Goal: Information Seeking & Learning: Learn about a topic

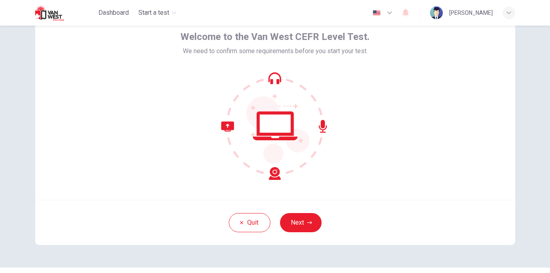
scroll to position [41, 0]
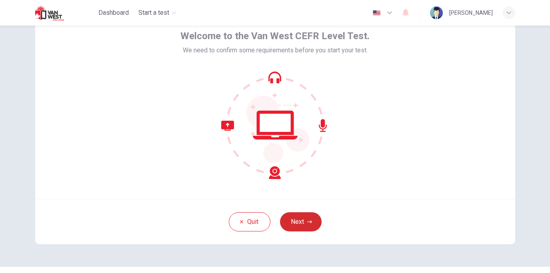
click at [307, 224] on icon "button" at bounding box center [309, 222] width 5 height 5
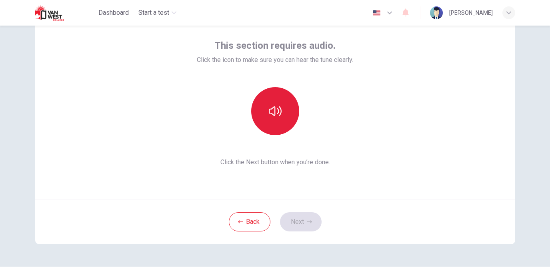
click at [283, 111] on button "button" at bounding box center [275, 111] width 48 height 48
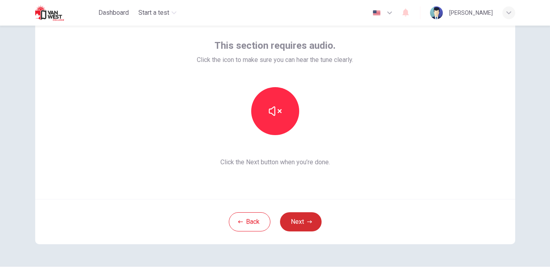
click at [305, 220] on button "Next" at bounding box center [301, 221] width 42 height 19
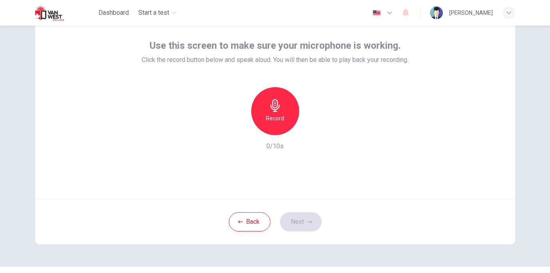
click at [287, 115] on div "Record" at bounding box center [275, 111] width 48 height 48
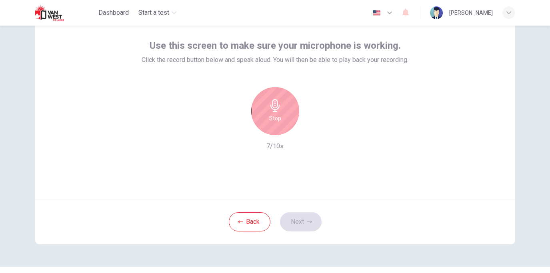
click at [279, 103] on icon "button" at bounding box center [275, 105] width 13 height 13
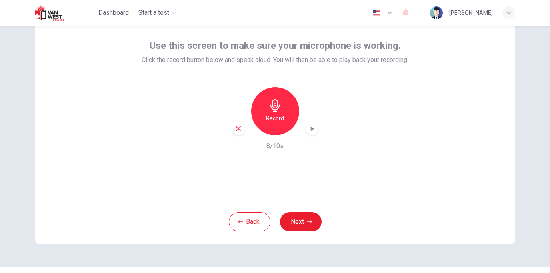
click at [314, 127] on icon "button" at bounding box center [312, 129] width 8 height 8
click at [301, 224] on button "Next" at bounding box center [301, 221] width 42 height 19
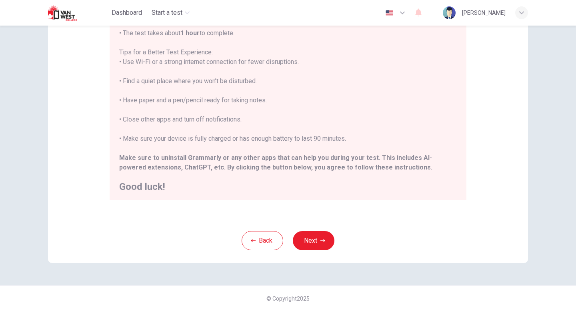
scroll to position [76, 0]
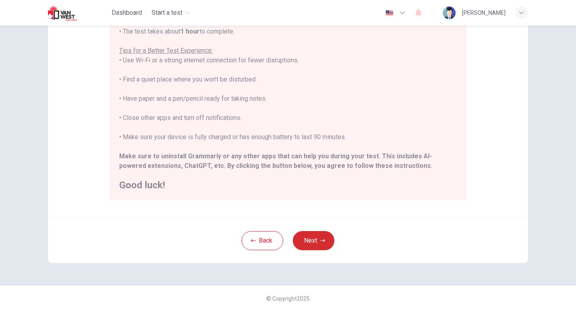
click at [318, 240] on button "Next" at bounding box center [314, 240] width 42 height 19
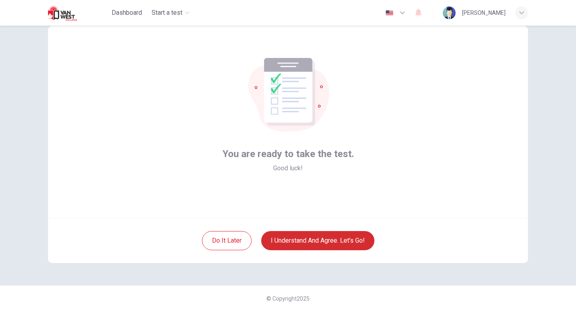
scroll to position [22, 0]
click at [333, 241] on button "I understand and agree. Let’s go!" at bounding box center [317, 240] width 113 height 19
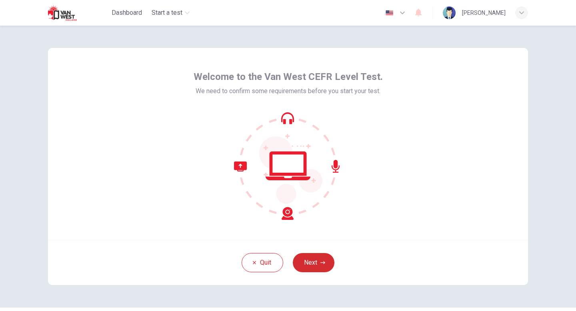
click at [315, 268] on button "Next" at bounding box center [314, 262] width 42 height 19
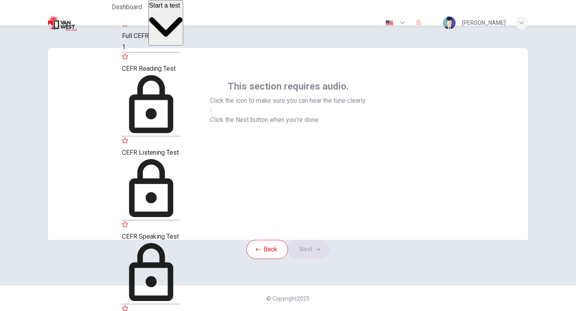
click at [180, 32] on div "Full CEFR Level Test 1" at bounding box center [151, 36] width 58 height 32
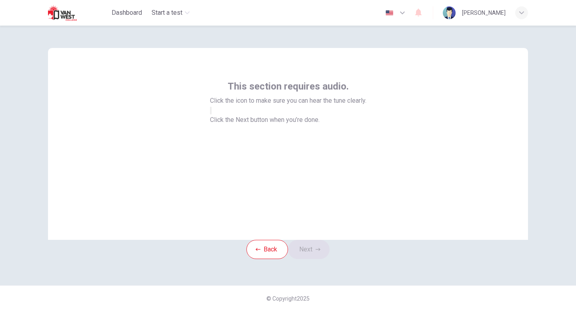
click at [211, 112] on icon "button" at bounding box center [211, 112] width 0 height 0
click at [314, 259] on button "Next" at bounding box center [309, 249] width 42 height 19
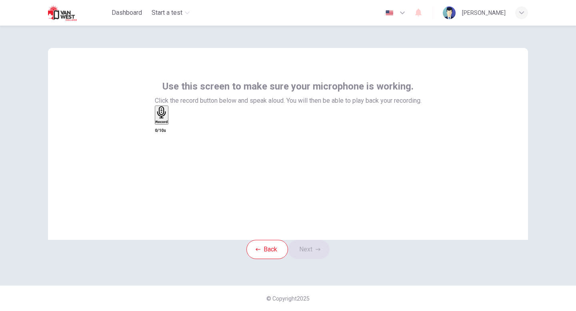
click at [168, 124] on h6 "Record" at bounding box center [162, 122] width 12 height 4
click at [171, 123] on icon "button" at bounding box center [171, 123] width 0 height 0
click at [312, 259] on button "Next" at bounding box center [309, 249] width 42 height 19
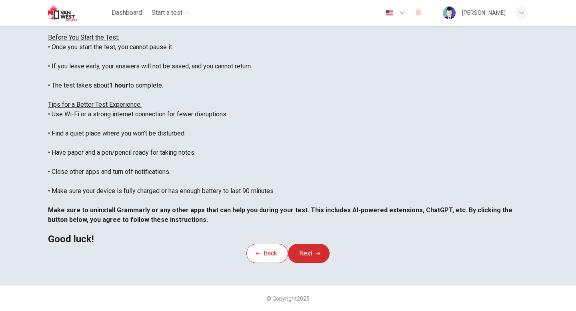
scroll to position [134, 0]
click at [317, 244] on button "Next" at bounding box center [309, 253] width 42 height 19
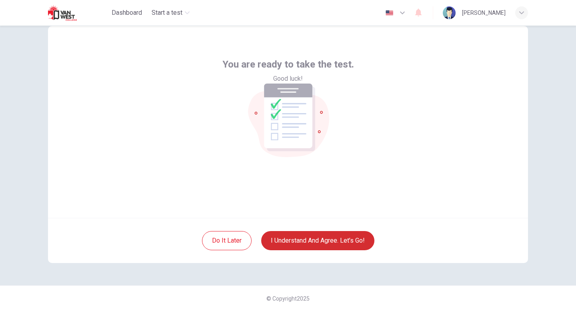
scroll to position [22, 0]
click at [333, 243] on button "I understand and agree. Let’s go!" at bounding box center [317, 240] width 113 height 19
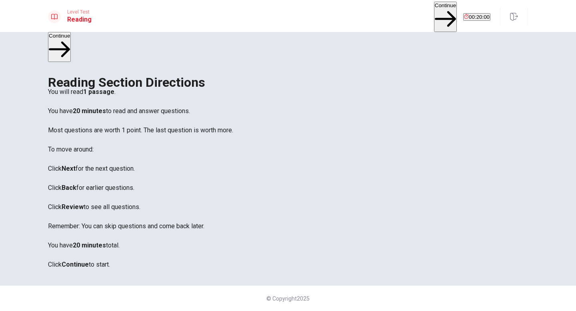
scroll to position [31, 0]
click at [434, 13] on button "Continue" at bounding box center [445, 17] width 23 height 30
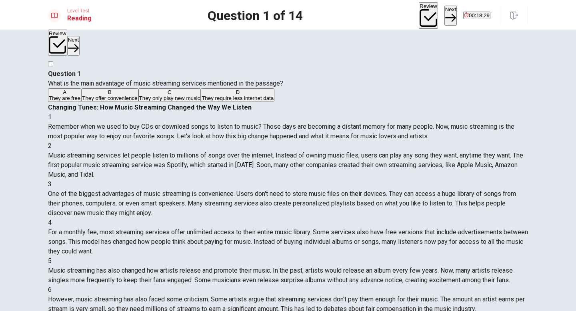
scroll to position [0, 0]
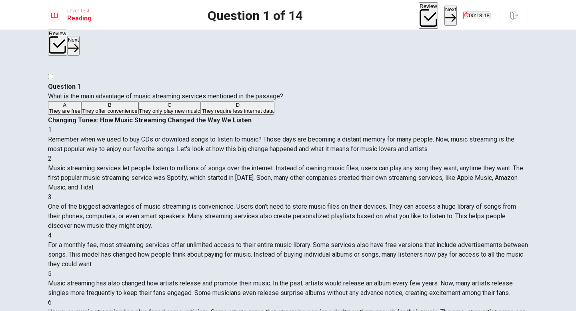
click at [132, 114] on span "They offer convenience" at bounding box center [109, 111] width 55 height 6
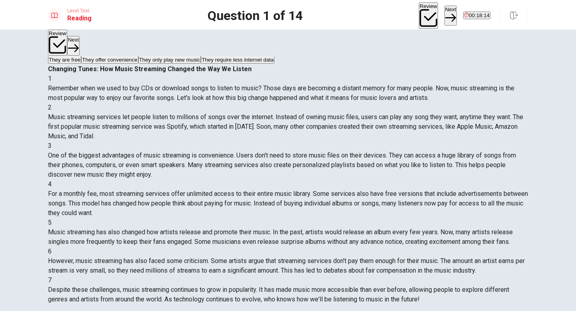
scroll to position [63, 0]
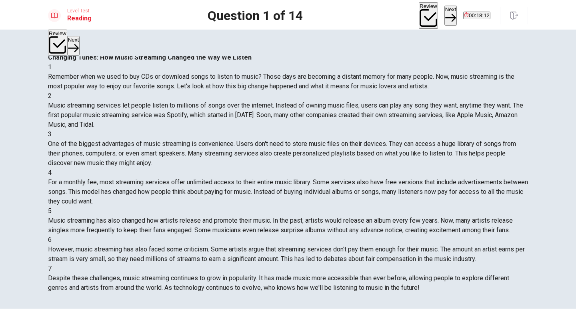
click at [445, 14] on button "Next" at bounding box center [451, 16] width 12 height 20
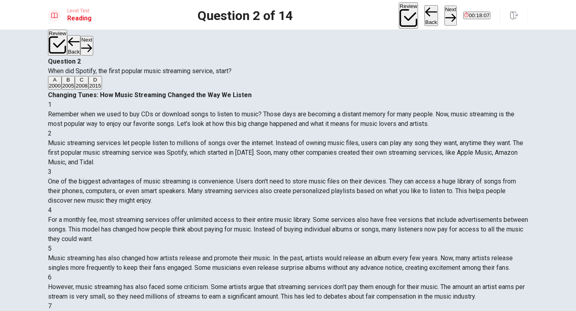
scroll to position [26, 0]
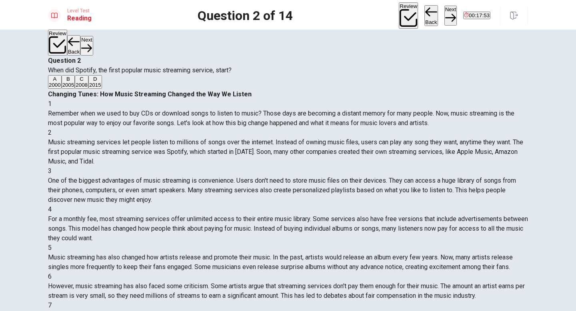
click at [88, 88] on span "2008" at bounding box center [82, 85] width 12 height 6
click at [445, 17] on button "Next" at bounding box center [451, 16] width 12 height 20
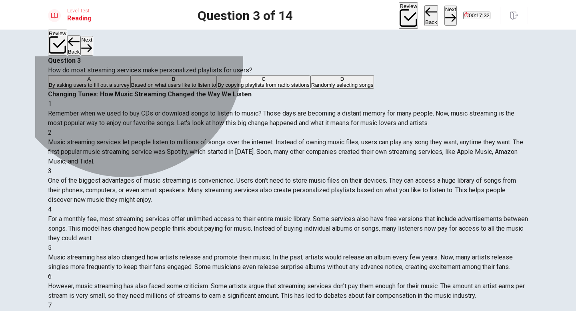
click at [311, 88] on span "Randomly selecting songs" at bounding box center [342, 85] width 62 height 6
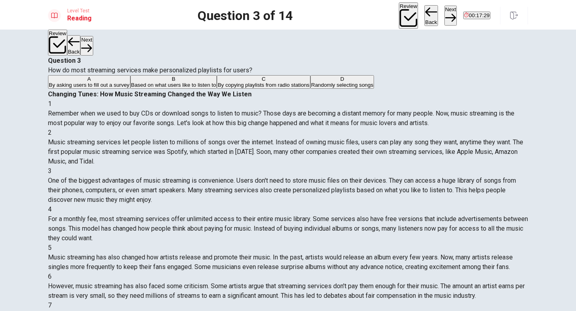
click at [180, 88] on span "Based on what users like to listen to" at bounding box center [173, 85] width 85 height 6
click at [445, 12] on button "Next" at bounding box center [451, 16] width 12 height 20
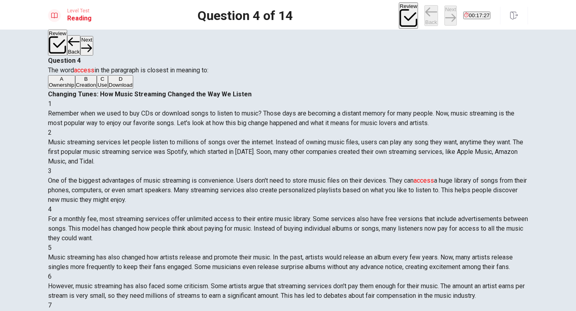
scroll to position [9, 0]
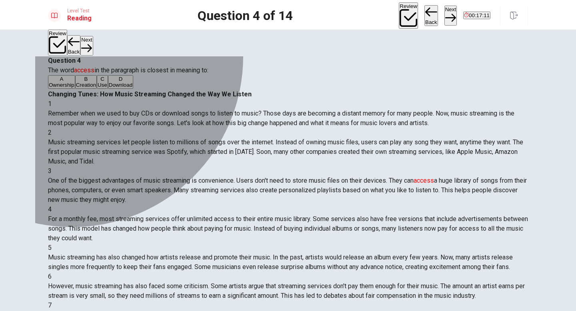
click at [109, 88] on span "Download" at bounding box center [121, 85] width 24 height 6
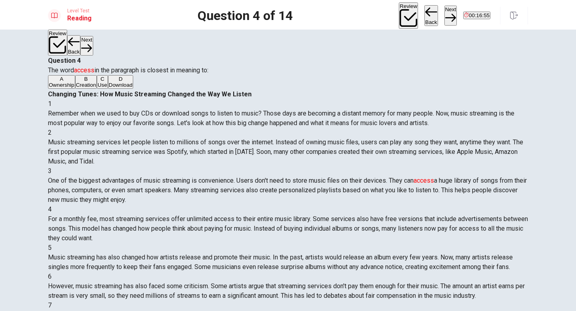
click at [108, 89] on button "C Use" at bounding box center [102, 82] width 11 height 14
click at [445, 14] on button "Next" at bounding box center [451, 16] width 12 height 20
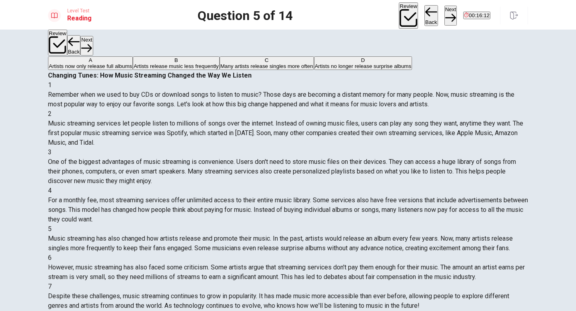
scroll to position [47, 0]
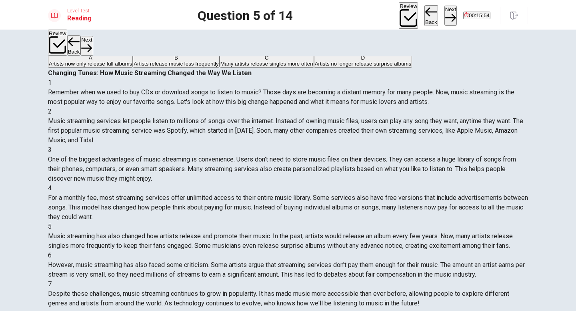
click at [220, 68] on button "C Many artists release singles more often" at bounding box center [267, 61] width 94 height 14
click at [445, 14] on button "Next" at bounding box center [451, 16] width 12 height 20
click at [279, 68] on button "D Some artists say they aren't paid enough" at bounding box center [328, 61] width 98 height 14
click at [445, 14] on button "Next" at bounding box center [451, 16] width 12 height 20
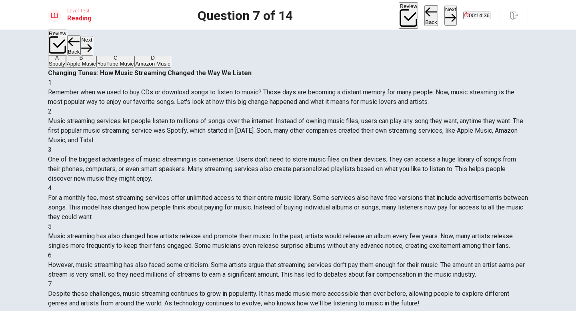
scroll to position [52, 0]
click at [134, 68] on button "C YouTube Music" at bounding box center [115, 61] width 38 height 14
click at [445, 13] on button "Next" at bounding box center [451, 16] width 12 height 20
click at [126, 67] on span "YouTube Music" at bounding box center [115, 64] width 36 height 6
click at [445, 16] on button "Next" at bounding box center [451, 16] width 12 height 20
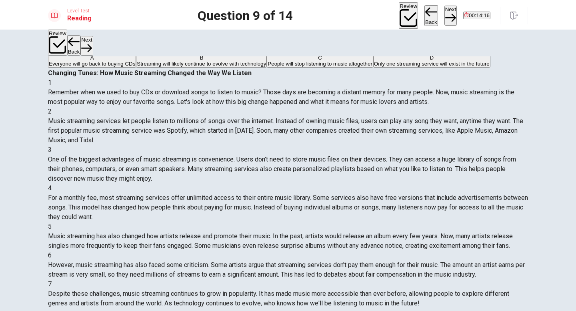
click at [425, 14] on button "Back" at bounding box center [432, 15] width 14 height 21
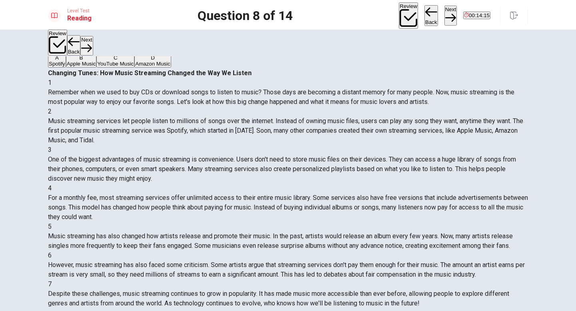
click at [425, 14] on button "Back" at bounding box center [432, 15] width 14 height 21
click at [445, 14] on button "Next" at bounding box center [451, 16] width 12 height 20
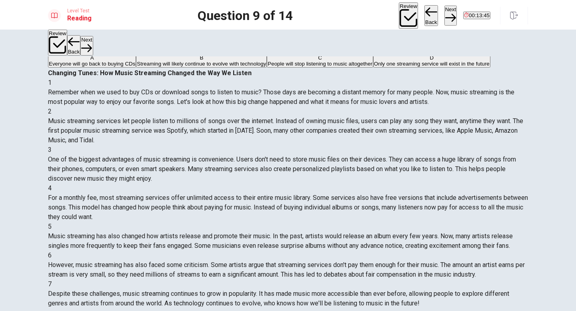
scroll to position [167, 0]
click at [227, 67] on span "Streaming will likely continue to evolve with technology" at bounding box center [201, 64] width 129 height 6
click at [445, 13] on button "Next" at bounding box center [451, 16] width 12 height 20
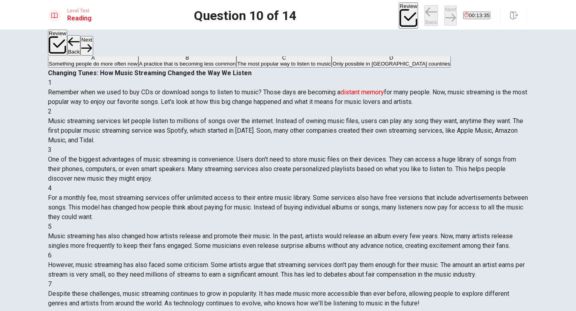
scroll to position [0, 0]
click at [206, 68] on button "B A practice that is becoming less common" at bounding box center [187, 61] width 98 height 14
click at [445, 16] on button "Next" at bounding box center [451, 16] width 12 height 20
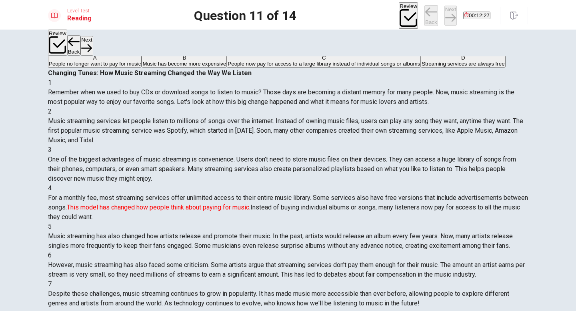
scroll to position [69, 0]
click at [228, 67] on span "People now pay for access to a large library instead of individual songs or alb…" at bounding box center [324, 64] width 192 height 6
click at [445, 11] on button "Next" at bounding box center [451, 16] width 12 height 20
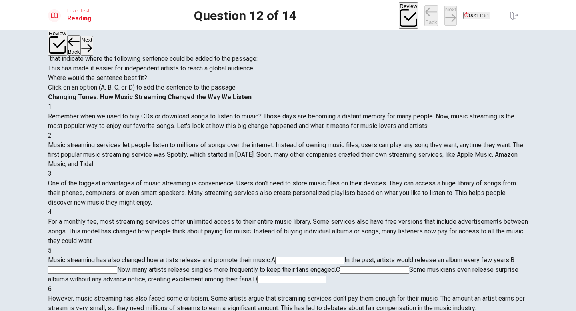
scroll to position [136, 0]
click at [409, 267] on input at bounding box center [374, 271] width 69 height 8
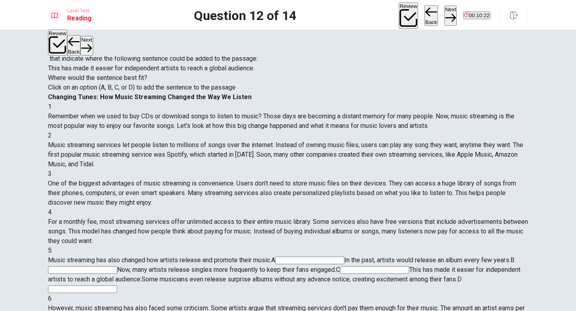
click at [445, 14] on button "Next" at bounding box center [451, 16] width 12 height 20
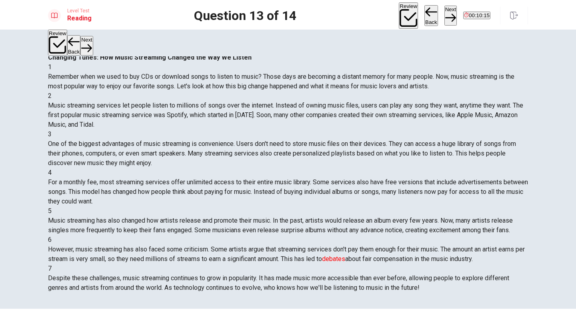
scroll to position [167, 0]
click at [137, 52] on button "D Competitions" at bounding box center [153, 45] width 33 height 14
click at [75, 48] on button "A Arguments" at bounding box center [61, 45] width 27 height 14
click at [445, 15] on button "Next" at bounding box center [451, 16] width 12 height 20
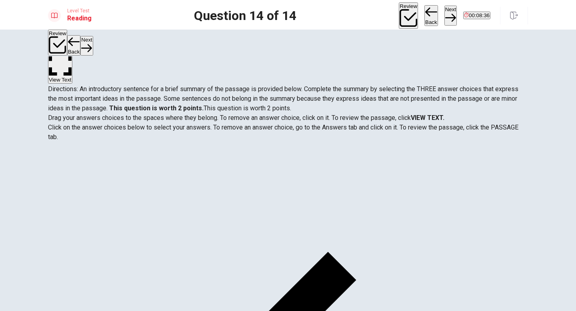
scroll to position [0, 0]
drag, startPoint x: 130, startPoint y: 160, endPoint x: 279, endPoint y: 172, distance: 149.0
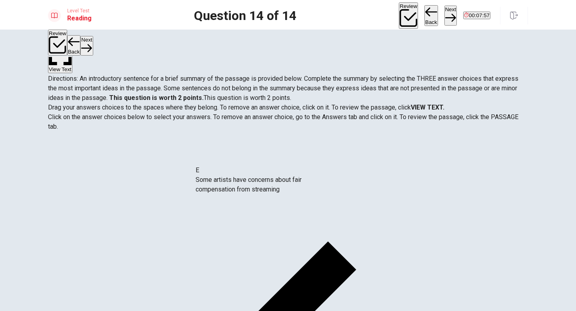
drag, startPoint x: 127, startPoint y: 194, endPoint x: 259, endPoint y: 183, distance: 132.9
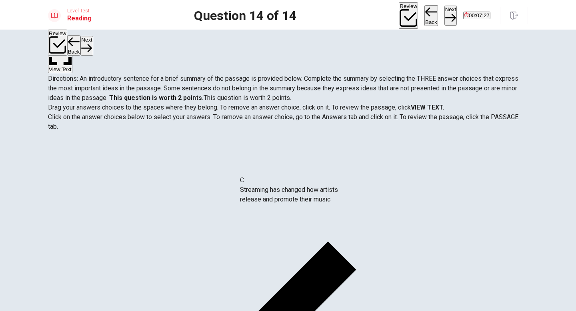
drag, startPoint x: 139, startPoint y: 146, endPoint x: 325, endPoint y: 205, distance: 194.7
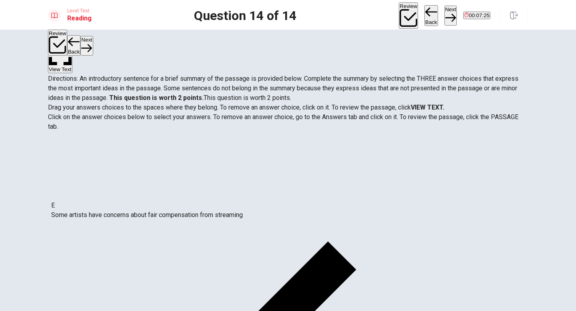
drag, startPoint x: 259, startPoint y: 214, endPoint x: 108, endPoint y: 214, distance: 151.3
click at [399, 17] on button "Review" at bounding box center [408, 15] width 19 height 26
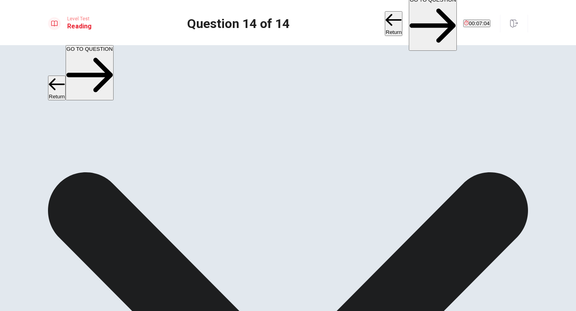
click at [385, 15] on button "Return" at bounding box center [394, 23] width 18 height 25
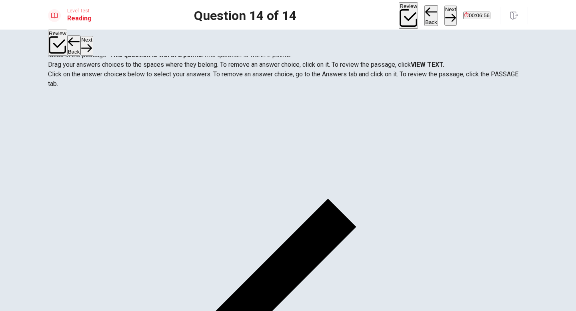
scroll to position [50, 0]
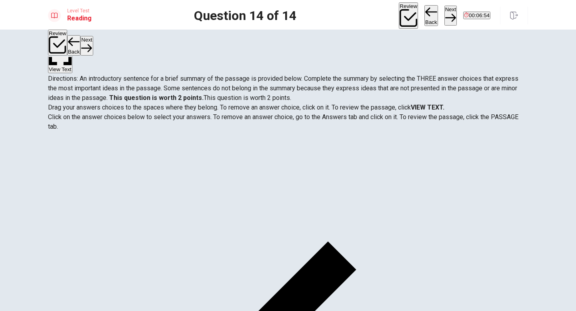
click at [425, 14] on button "Back" at bounding box center [432, 15] width 14 height 21
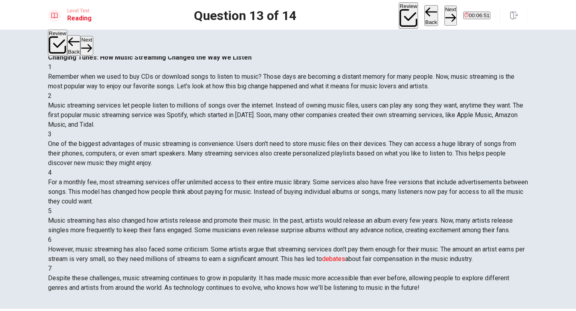
click at [425, 16] on button "Back" at bounding box center [432, 15] width 14 height 21
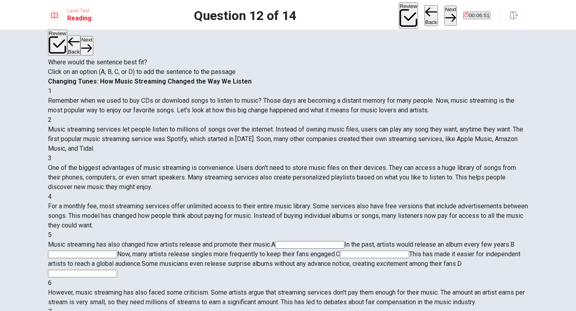
scroll to position [146, 0]
click at [425, 16] on button "Back" at bounding box center [432, 15] width 14 height 21
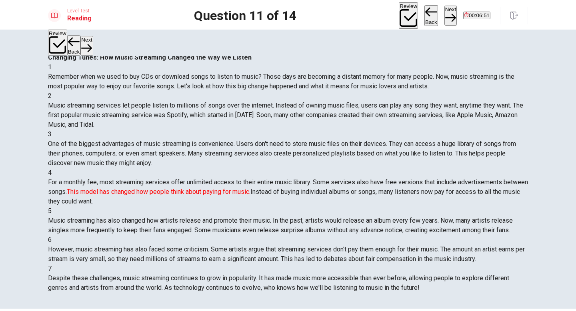
click at [425, 16] on button "Back" at bounding box center [432, 15] width 14 height 21
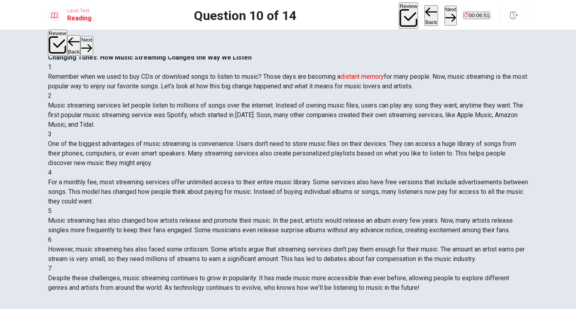
click at [425, 16] on button "Back" at bounding box center [432, 15] width 14 height 21
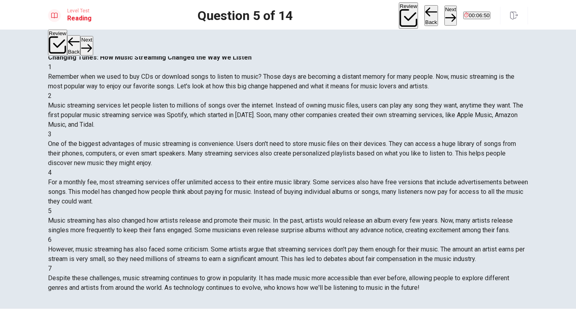
click at [425, 16] on button "Back" at bounding box center [432, 15] width 14 height 21
click at [399, 14] on button "Review" at bounding box center [408, 15] width 19 height 26
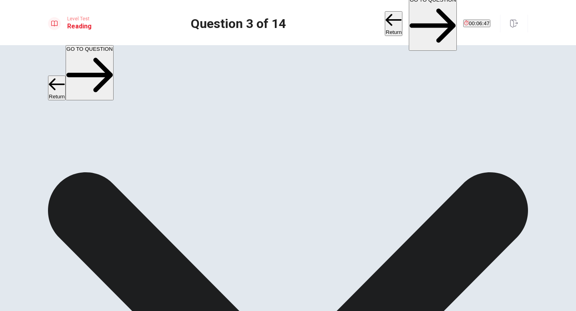
scroll to position [39, 0]
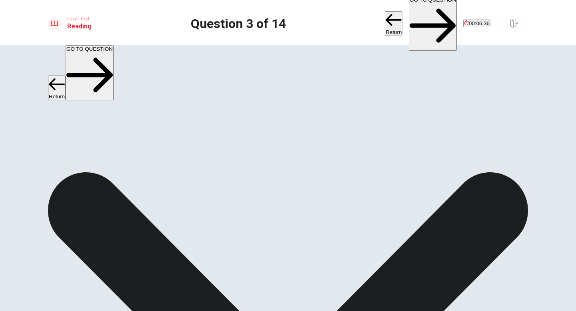
click at [409, 14] on button "GO TO QUESTION" at bounding box center [433, 23] width 48 height 55
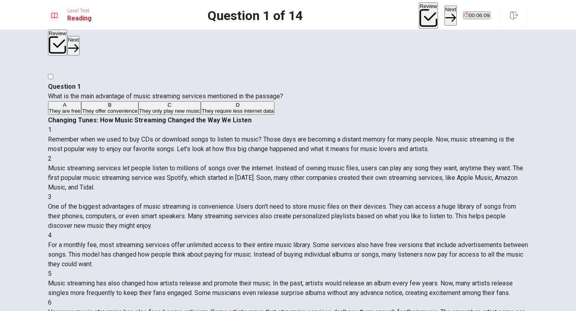
click at [445, 14] on button "Next" at bounding box center [451, 16] width 12 height 20
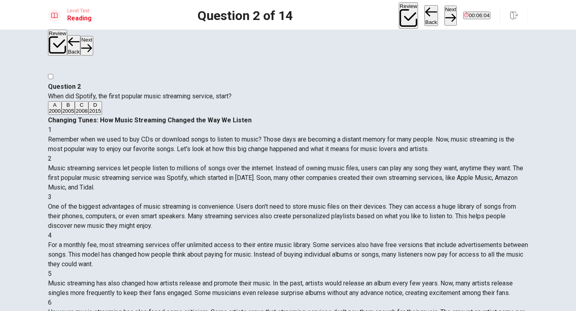
click at [445, 18] on button "Next" at bounding box center [451, 16] width 12 height 20
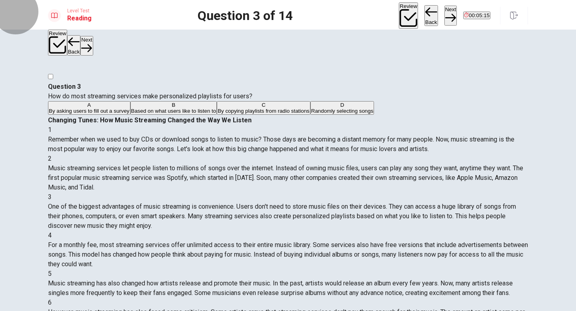
click at [445, 17] on button "Next" at bounding box center [451, 16] width 12 height 20
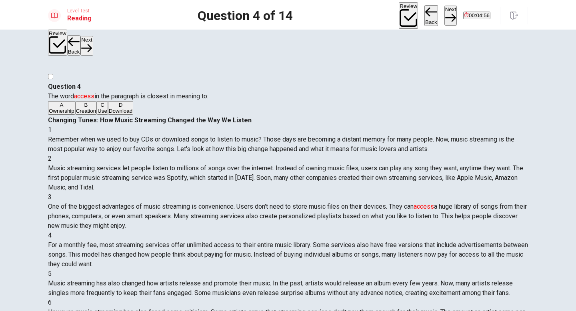
click at [445, 12] on button "Next" at bounding box center [451, 16] width 12 height 20
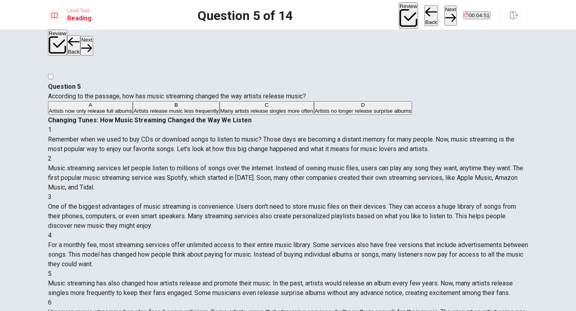
scroll to position [67, 0]
click at [445, 16] on button "Next" at bounding box center [451, 16] width 12 height 20
click at [425, 16] on button "Back" at bounding box center [432, 15] width 14 height 21
click at [445, 11] on button "Next" at bounding box center [451, 16] width 12 height 20
click at [445, 12] on button "Next" at bounding box center [451, 16] width 12 height 20
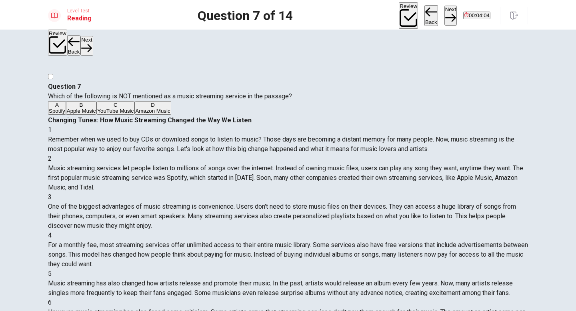
click at [445, 12] on button "Next" at bounding box center [451, 16] width 12 height 20
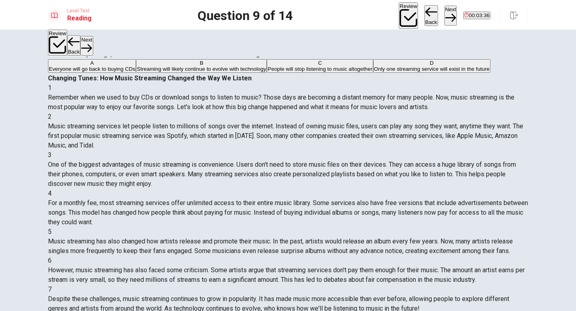
scroll to position [40, 0]
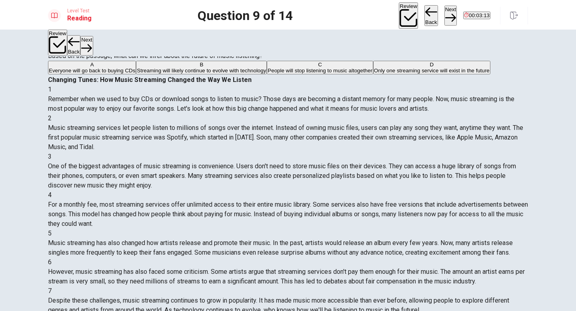
click at [445, 15] on button "Next" at bounding box center [451, 16] width 12 height 20
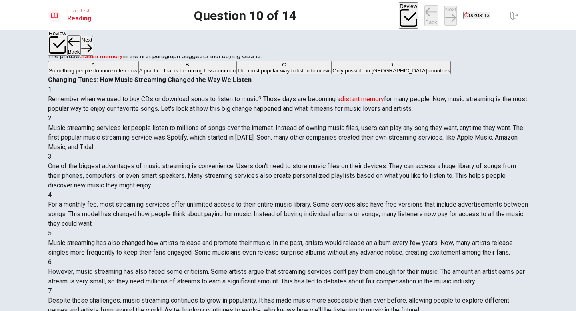
scroll to position [0, 0]
click at [445, 15] on button "Next" at bounding box center [451, 16] width 12 height 20
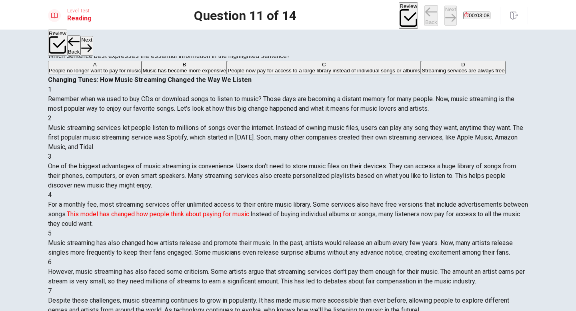
scroll to position [69, 0]
click at [425, 12] on button "Back" at bounding box center [432, 15] width 14 height 21
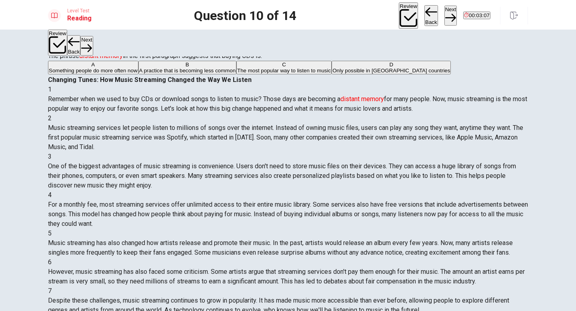
scroll to position [0, 0]
click at [237, 74] on span "The most popular way to listen to music" at bounding box center [284, 71] width 94 height 6
click at [236, 74] on button "B A practice that is becoming less common" at bounding box center [187, 68] width 98 height 14
click at [445, 13] on button "Next" at bounding box center [451, 16] width 12 height 20
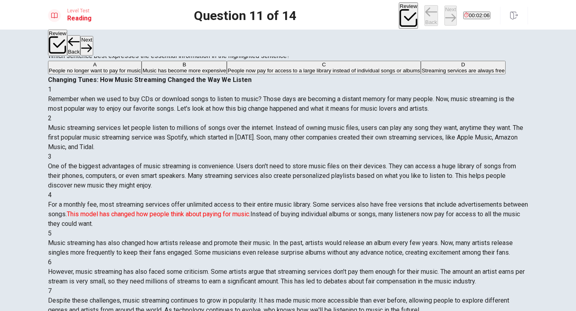
scroll to position [69, 0]
click at [445, 13] on button "Next" at bounding box center [451, 16] width 12 height 20
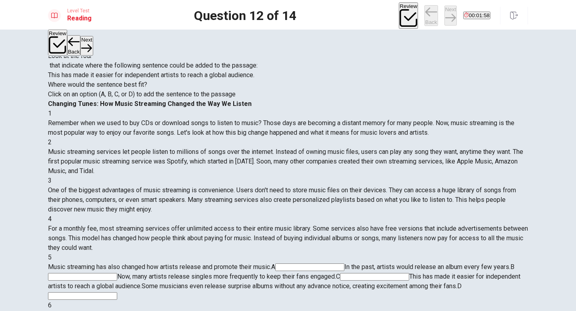
scroll to position [146, 0]
click at [445, 13] on button "Next" at bounding box center [451, 16] width 12 height 20
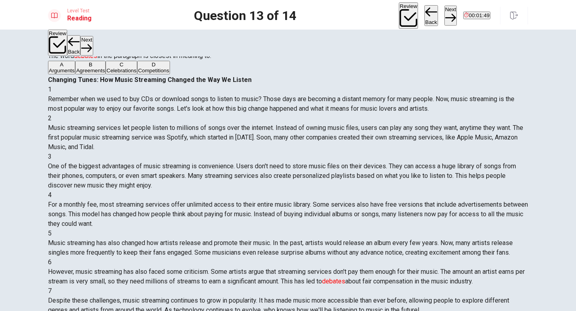
scroll to position [167, 0]
click at [445, 15] on button "Next" at bounding box center [451, 16] width 12 height 20
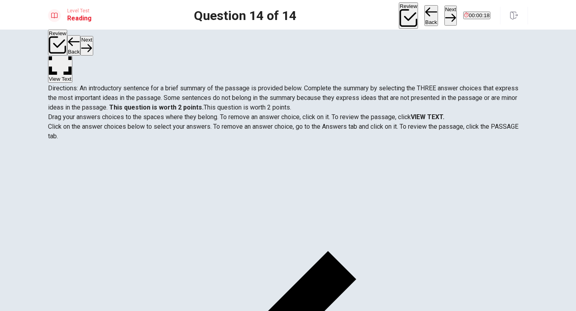
scroll to position [0, 0]
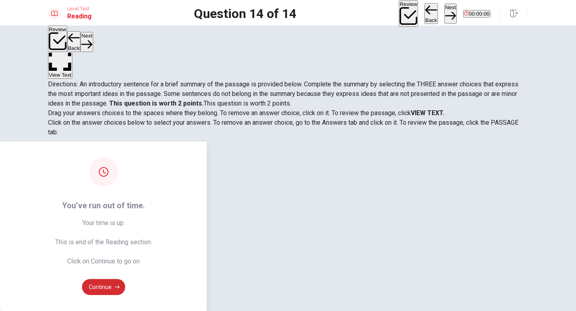
click at [125, 279] on button "Continue" at bounding box center [103, 287] width 43 height 16
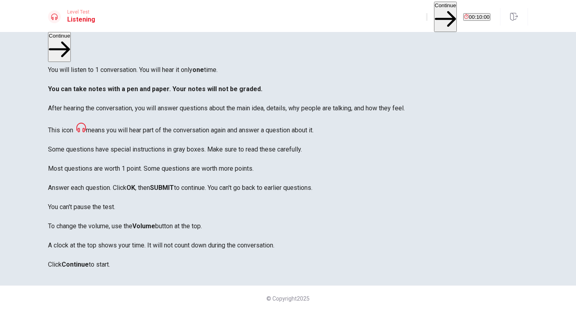
scroll to position [42, 0]
click at [434, 15] on button "Continue" at bounding box center [445, 17] width 23 height 30
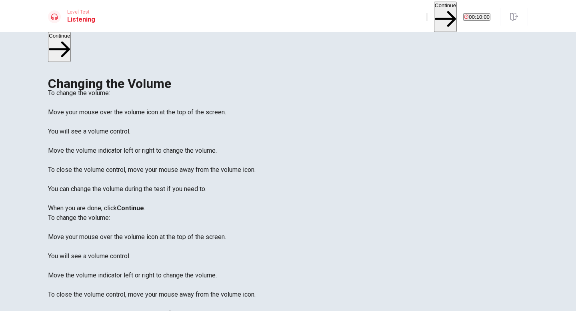
click at [434, 13] on button "Continue" at bounding box center [445, 17] width 23 height 30
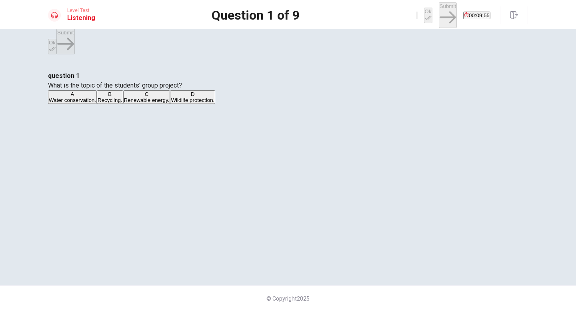
click at [170, 103] on span "Renewable energy." at bounding box center [147, 100] width 46 height 6
click at [424, 14] on button "Ok" at bounding box center [428, 16] width 8 height 16
click at [439, 15] on button "Submit" at bounding box center [448, 14] width 18 height 25
click at [80, 103] on span "Solar energy." at bounding box center [64, 100] width 31 height 6
click at [425, 16] on icon "button" at bounding box center [428, 18] width 7 height 4
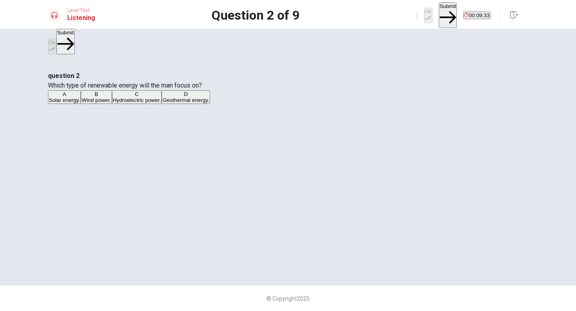
click at [439, 17] on button "Submit" at bounding box center [448, 14] width 18 height 25
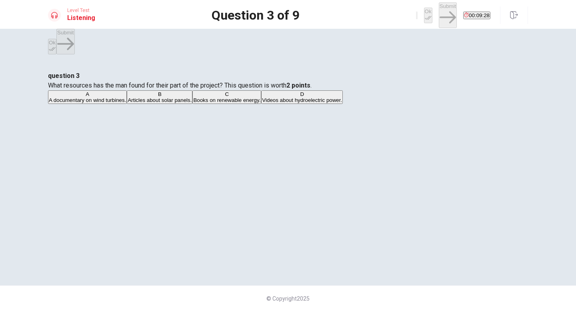
click at [126, 103] on span "A documentary on wind turbines." at bounding box center [87, 100] width 77 height 6
click at [192, 103] on span "Articles about solar panels." at bounding box center [160, 100] width 64 height 6
click at [249, 103] on span "Books on renewable energy." at bounding box center [226, 100] width 67 height 6
click at [425, 14] on icon "button" at bounding box center [428, 17] width 7 height 7
click at [439, 15] on button "Submit" at bounding box center [448, 14] width 18 height 25
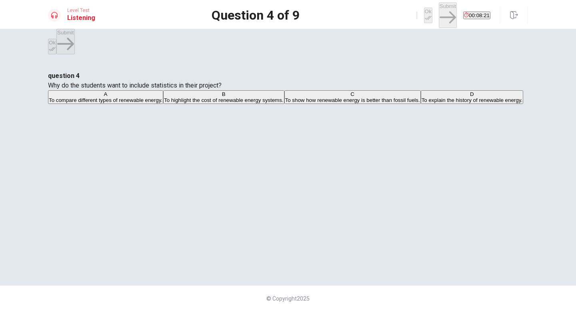
click at [322, 103] on span "To show how renewable energy is better than fossil fuels." at bounding box center [352, 100] width 135 height 6
click at [424, 11] on button "Ok" at bounding box center [428, 16] width 8 height 16
click at [439, 16] on button "Submit" at bounding box center [448, 14] width 18 height 25
click at [241, 103] on span "The initial cost and space requirements." at bounding box center [193, 100] width 94 height 6
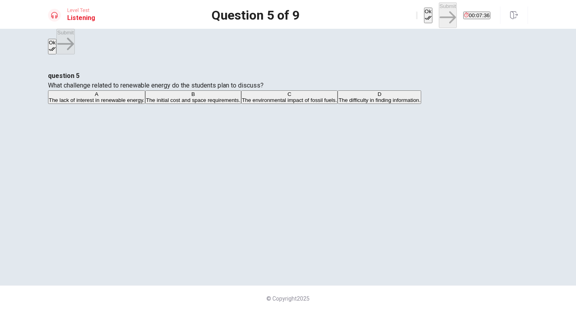
click at [424, 10] on button "Ok" at bounding box center [428, 16] width 8 height 16
click at [439, 16] on button "Submit" at bounding box center [448, 14] width 18 height 25
click at [158, 103] on span "Case studies of cities using renewable energy." at bounding box center [104, 100] width 110 height 6
click at [281, 103] on span "A comparison of different energy sources." at bounding box center [282, 100] width 98 height 6
click at [158, 103] on span "Case studies of cities using renewable energy." at bounding box center [104, 100] width 110 height 6
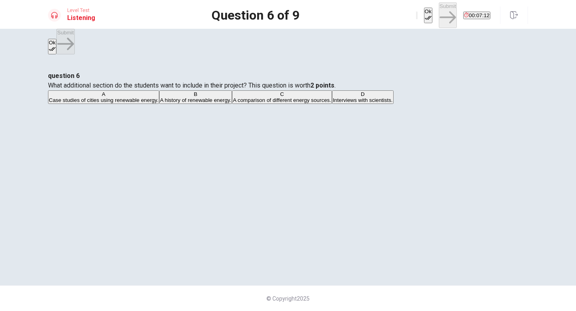
click at [424, 20] on button "Ok" at bounding box center [428, 16] width 8 height 16
click at [439, 16] on button "Submit" at bounding box center [448, 14] width 18 height 25
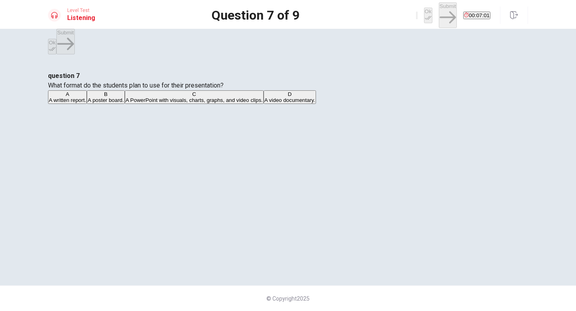
click at [263, 103] on span "A PowerPoint with visuals, charts, graphs, and video clips." at bounding box center [194, 100] width 137 height 6
click at [424, 18] on button "Ok" at bounding box center [428, 16] width 8 height 16
click at [439, 14] on button "Submit" at bounding box center [448, 14] width 18 height 25
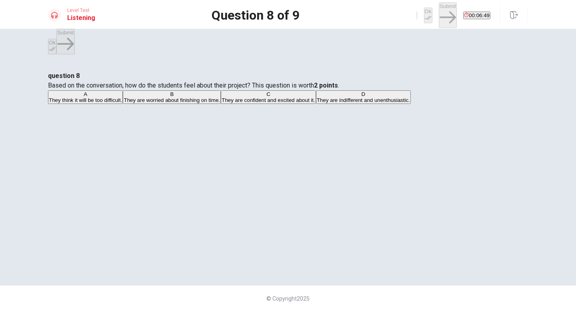
scroll to position [10, 0]
click at [296, 103] on span "They are confident and excited about it." at bounding box center [268, 100] width 93 height 6
click at [425, 14] on icon "button" at bounding box center [428, 17] width 7 height 7
click at [439, 16] on button "Submit" at bounding box center [448, 14] width 18 height 25
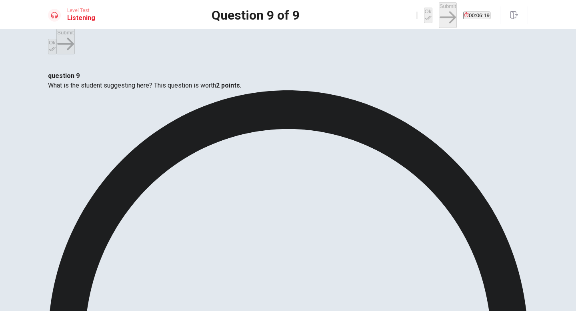
click at [424, 12] on button "Ok" at bounding box center [428, 16] width 8 height 16
click at [417, 17] on icon "button" at bounding box center [417, 17] width 0 height 0
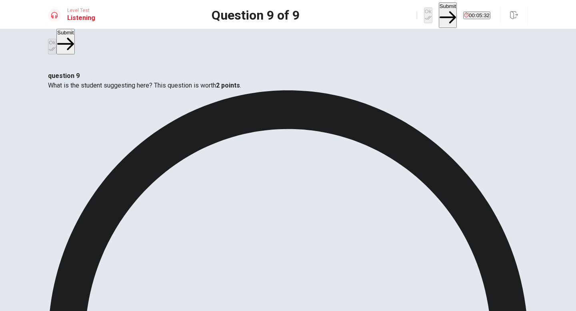
click at [439, 18] on button "Submit" at bounding box center [448, 14] width 18 height 25
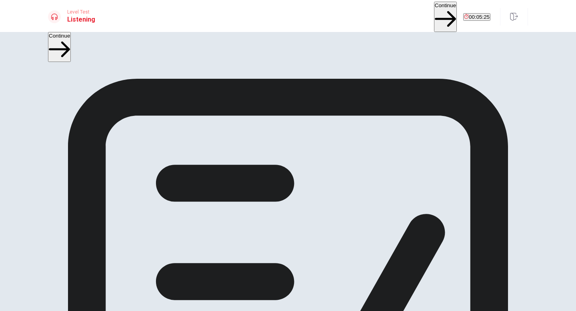
click at [434, 17] on button "Continue" at bounding box center [445, 17] width 23 height 30
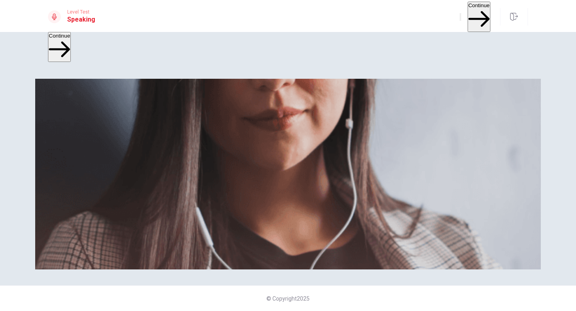
scroll to position [121, 0]
click at [468, 14] on button "Continue" at bounding box center [479, 17] width 23 height 30
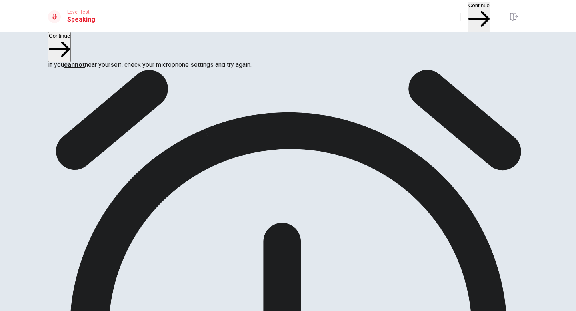
scroll to position [103, 0]
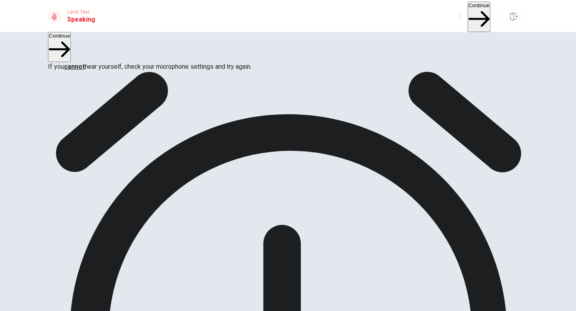
click at [475, 16] on button "Continue" at bounding box center [479, 17] width 23 height 30
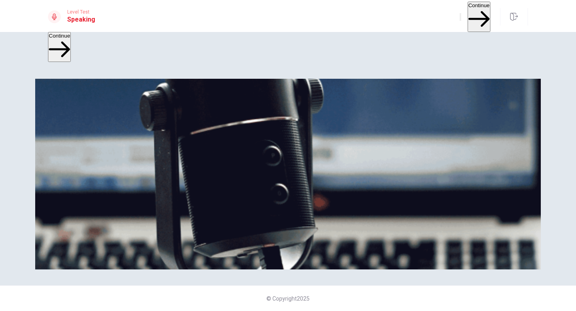
click at [468, 12] on button "Continue" at bounding box center [479, 17] width 23 height 30
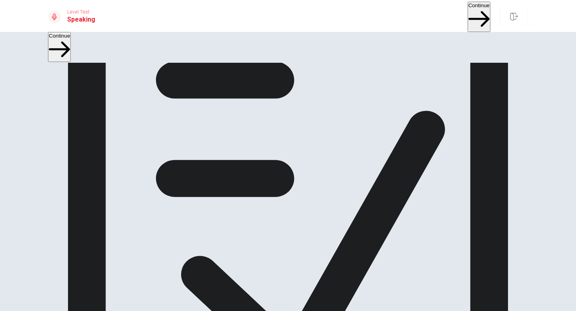
scroll to position [0, 0]
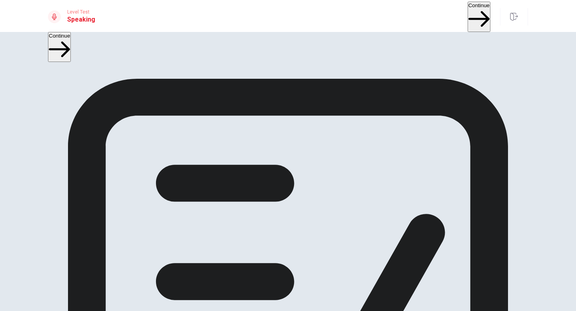
click at [468, 14] on button "Continue" at bounding box center [479, 17] width 23 height 30
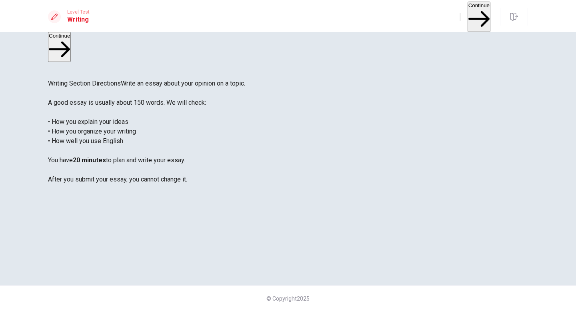
click at [476, 11] on button "Continue" at bounding box center [479, 17] width 23 height 30
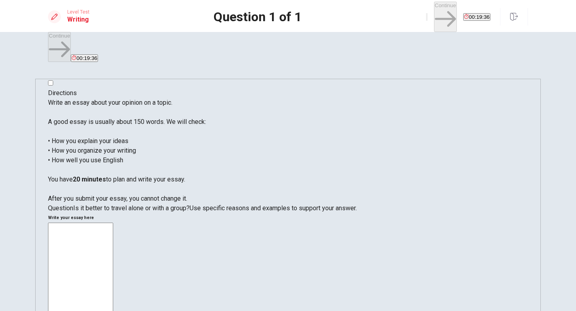
type textarea "B"
type textarea "t"
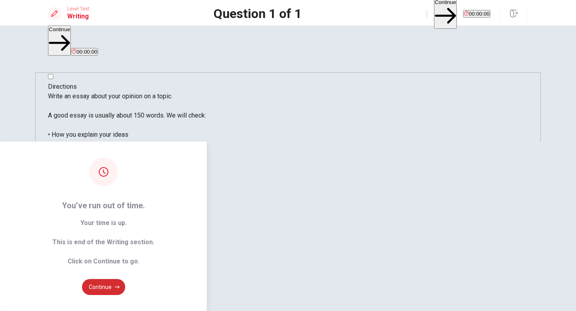
type textarea "Which is better travel along or with a group, this question is depend on the wh…"
click at [125, 279] on button "Continue" at bounding box center [103, 287] width 43 height 16
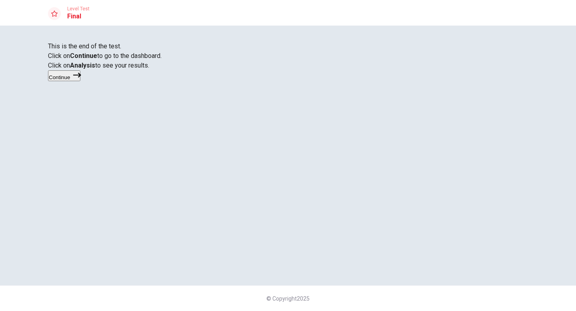
click at [80, 81] on button "Continue" at bounding box center [64, 75] width 32 height 11
